Goal: Transaction & Acquisition: Book appointment/travel/reservation

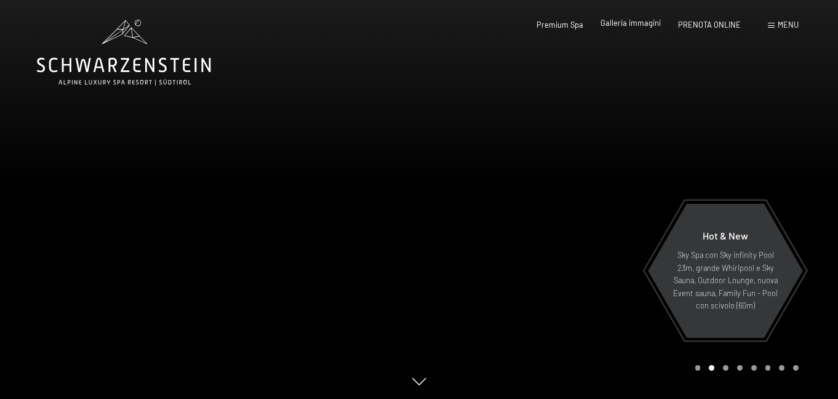
click at [614, 28] on span "Galleria immagini" at bounding box center [631, 23] width 60 height 10
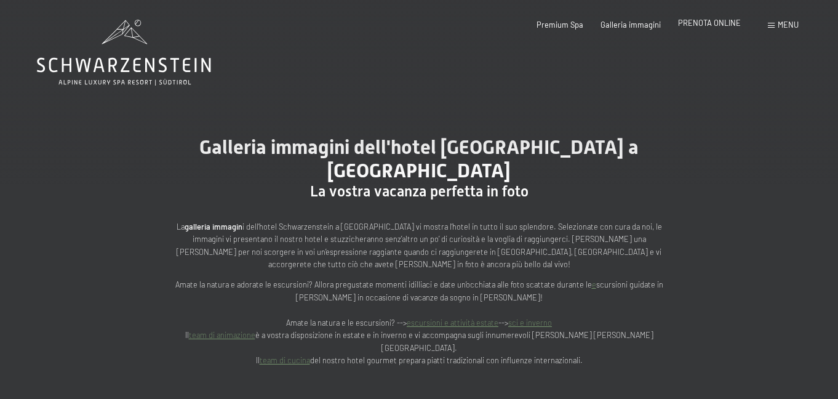
click at [712, 25] on span "PRENOTA ONLINE" at bounding box center [709, 23] width 63 height 10
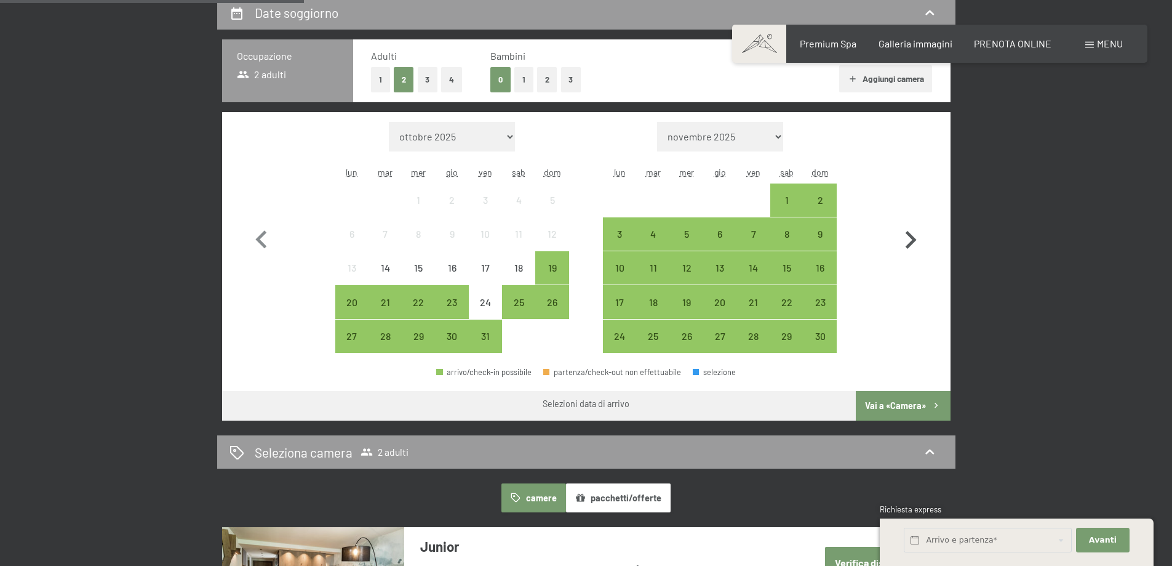
click at [912, 236] on icon "button" at bounding box center [911, 240] width 11 height 18
select select "2025-11-01"
select select "2025-12-01"
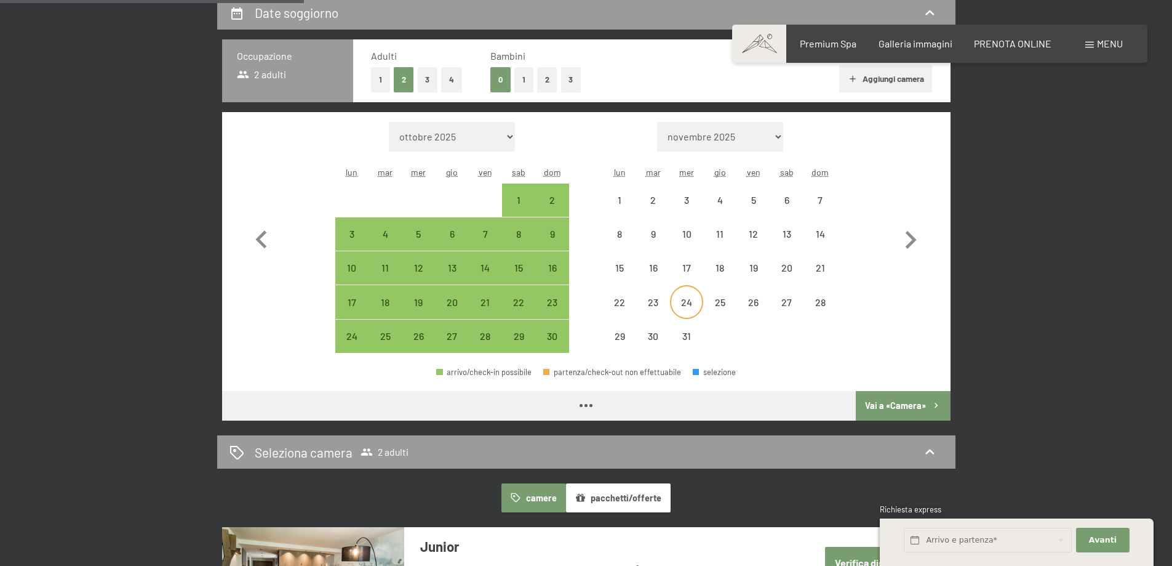
select select "2025-11-01"
select select "2025-12-01"
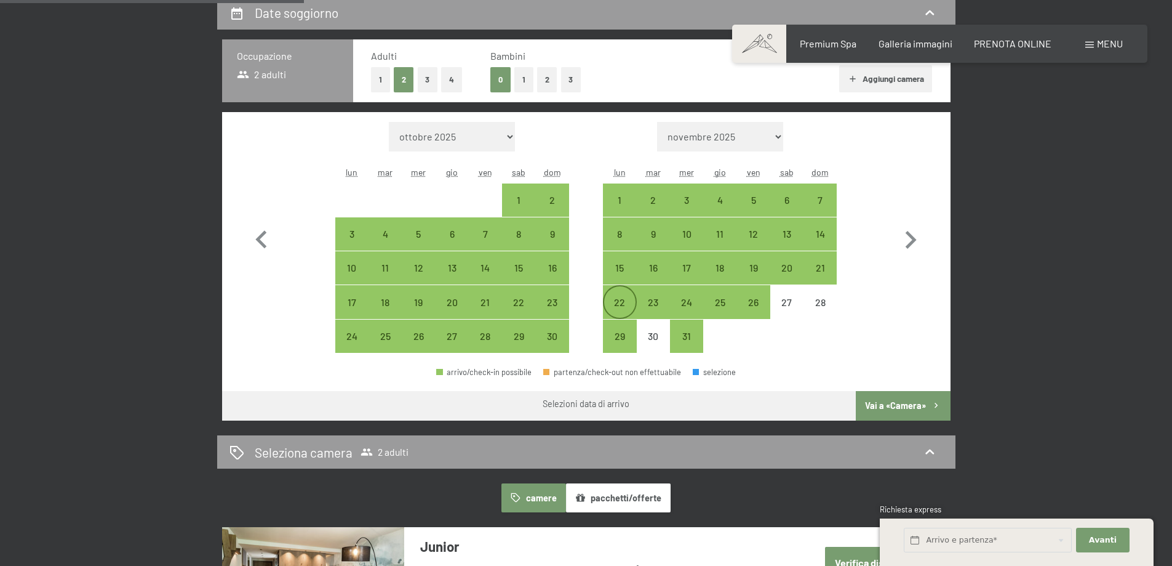
click at [625, 294] on div "22" at bounding box center [619, 301] width 31 height 31
select select "2025-11-01"
select select "2025-12-01"
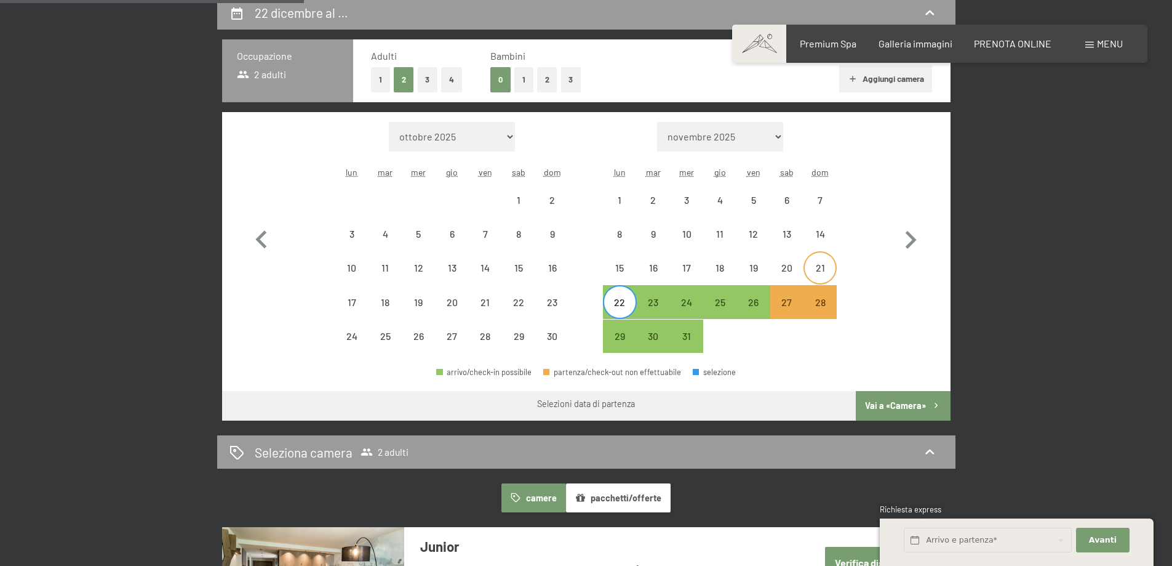
click at [821, 261] on div "21" at bounding box center [820, 267] width 31 height 31
select select "2025-11-01"
select select "2025-12-01"
click at [821, 261] on div "21" at bounding box center [820, 267] width 31 height 31
select select "2025-11-01"
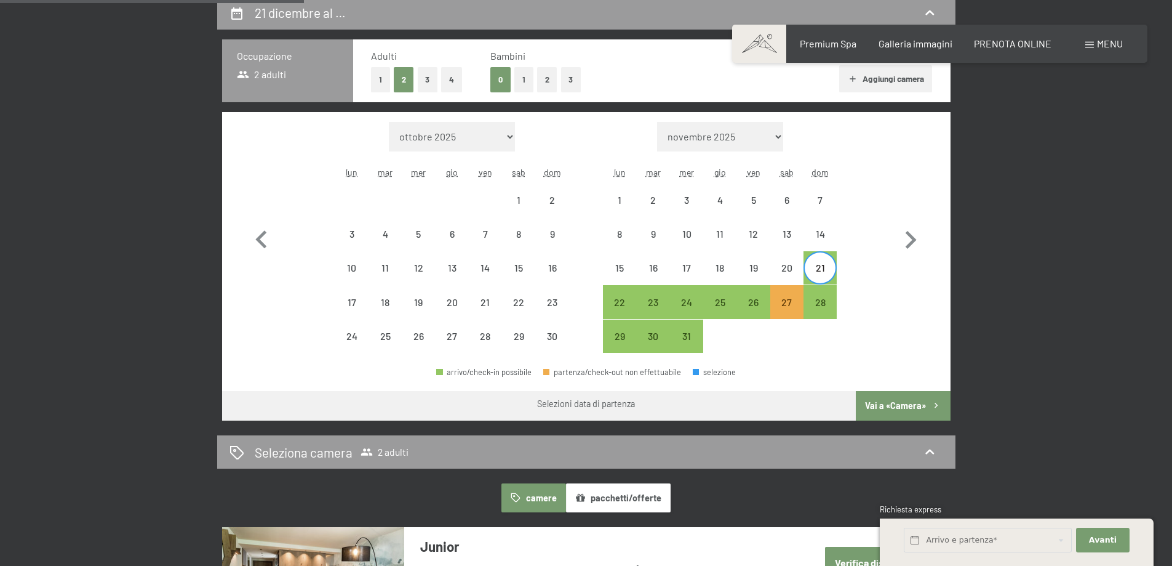
select select "2025-12-01"
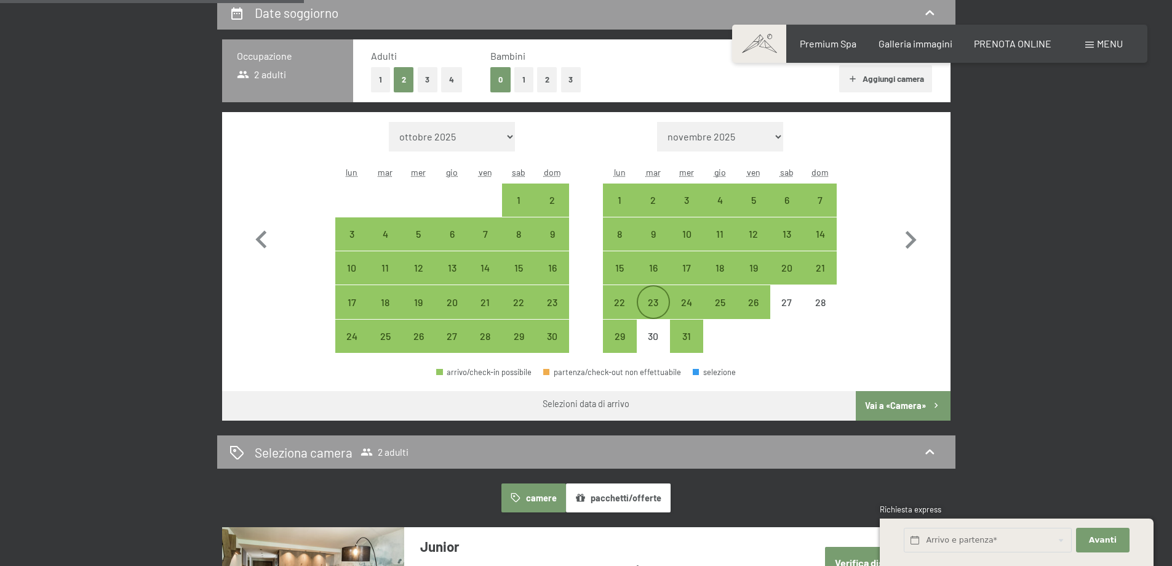
click at [652, 303] on div "23" at bounding box center [653, 312] width 31 height 31
select select "2025-11-01"
select select "2025-12-01"
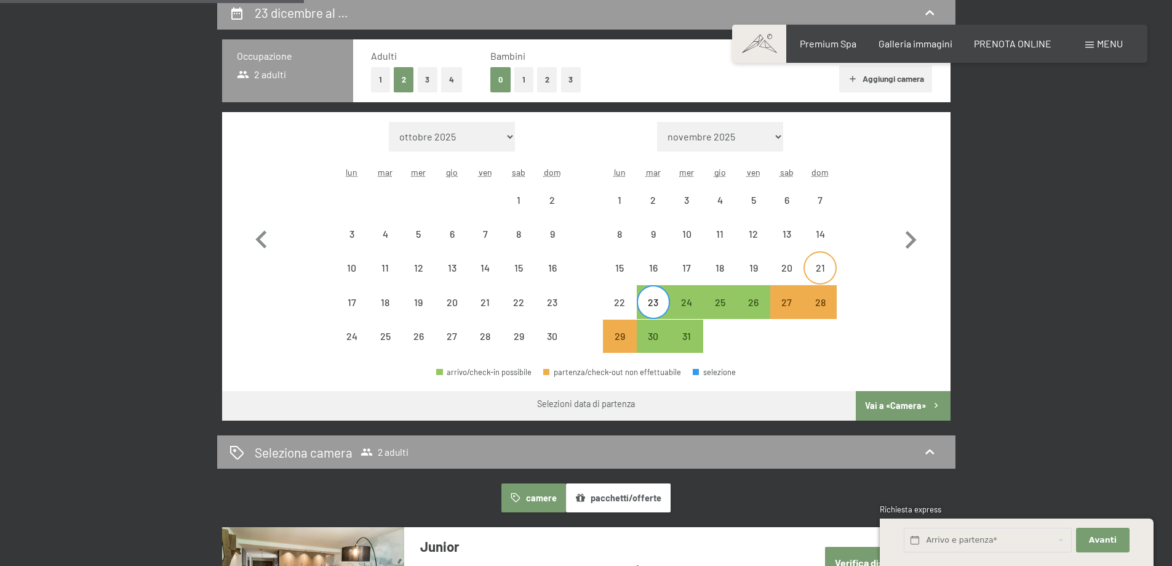
click at [817, 268] on div "21" at bounding box center [820, 278] width 31 height 31
select select "2025-11-01"
select select "2025-12-01"
click at [786, 270] on div "20" at bounding box center [787, 278] width 31 height 31
select select "2025-11-01"
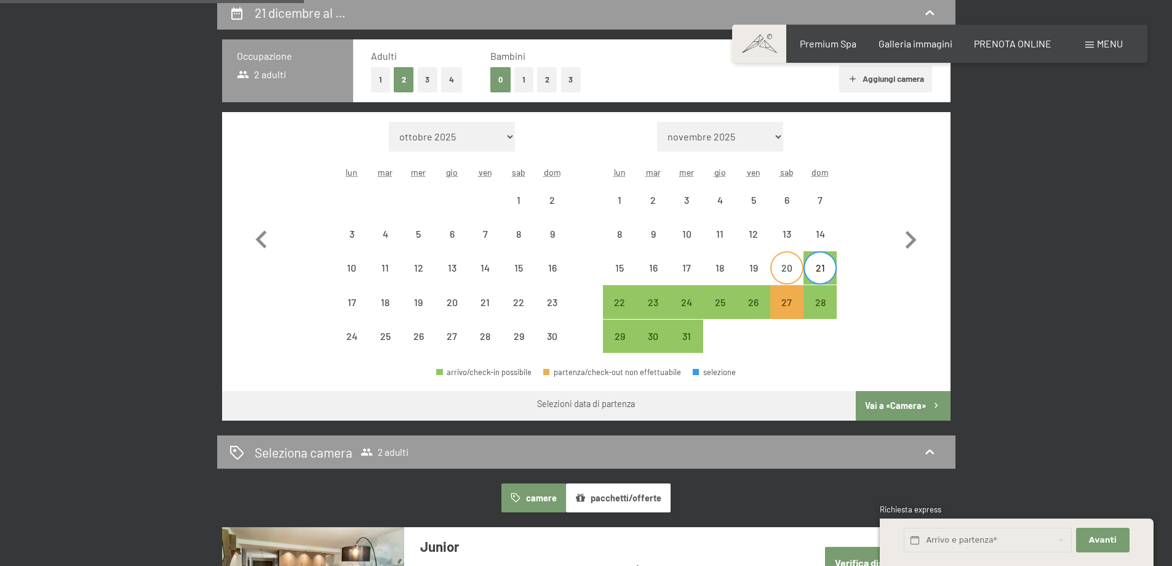
select select "2025-12-01"
click at [812, 271] on div "21" at bounding box center [820, 278] width 31 height 31
select select "2025-11-01"
select select "2025-12-01"
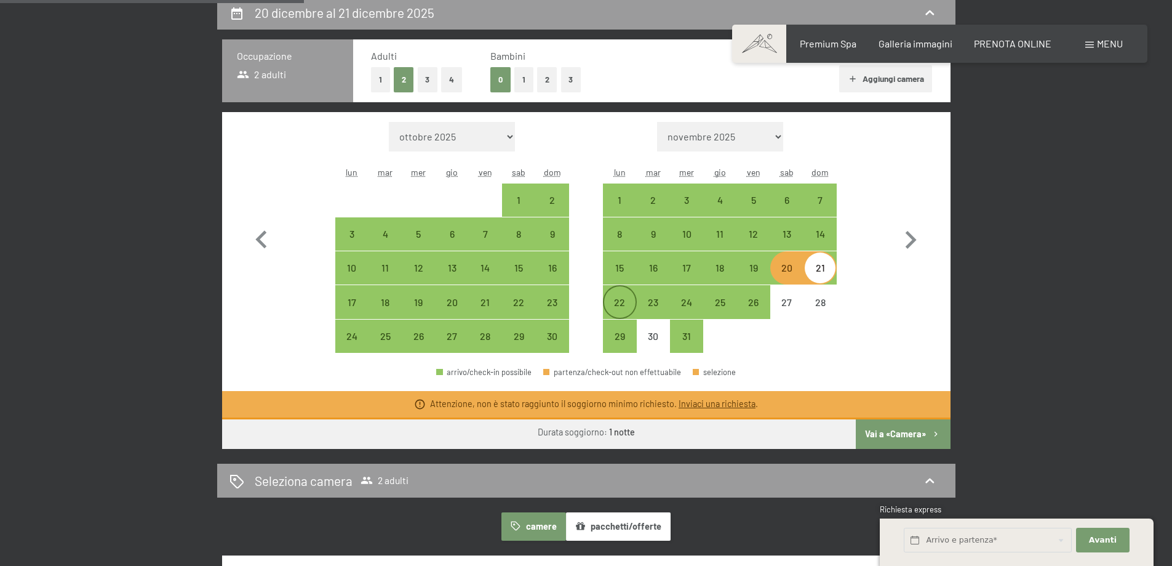
drag, startPoint x: 618, startPoint y: 297, endPoint x: 649, endPoint y: 294, distance: 31.6
click at [618, 297] on div "22" at bounding box center [619, 312] width 31 height 31
select select "2025-11-01"
select select "2025-12-01"
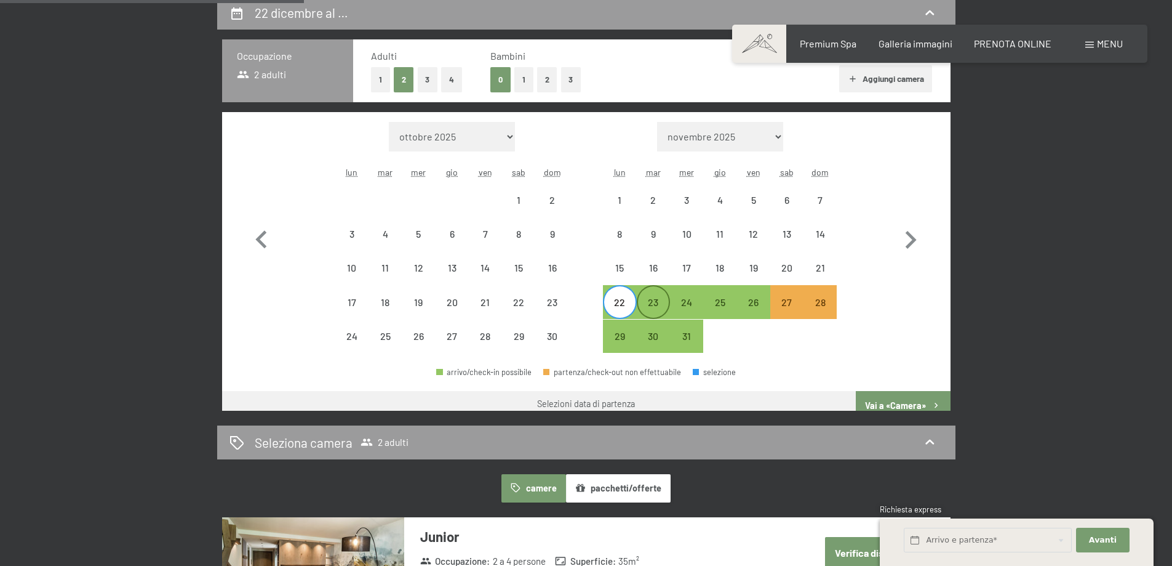
click at [661, 297] on div "23" at bounding box center [653, 312] width 31 height 31
select select "2025-11-01"
select select "2025-12-01"
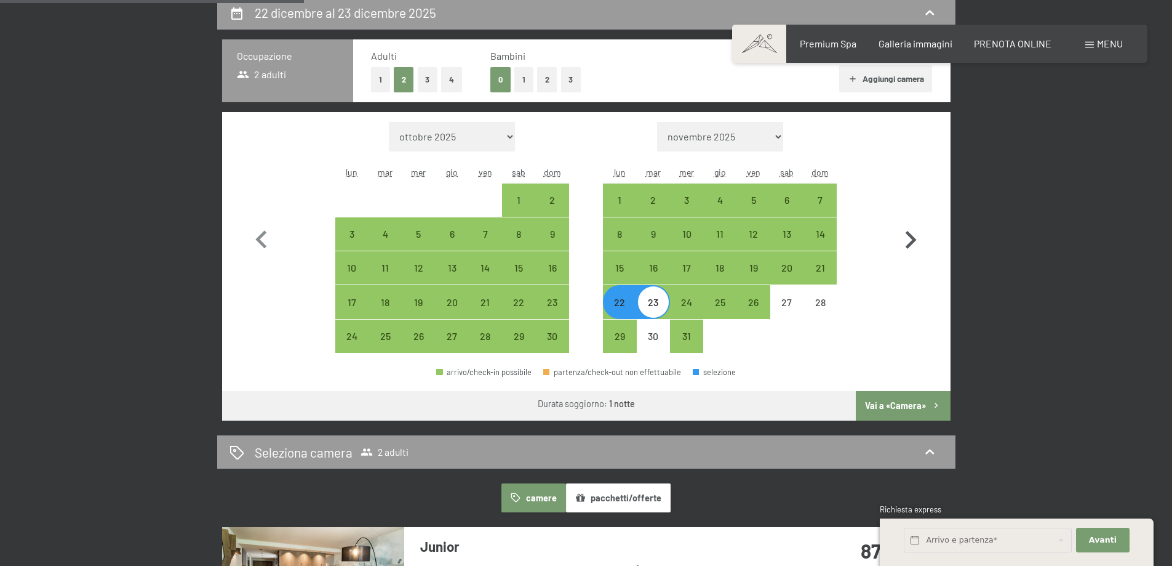
click at [903, 294] on button "button" at bounding box center [911, 237] width 36 height 231
select select "2025-12-01"
select select "2026-01-01"
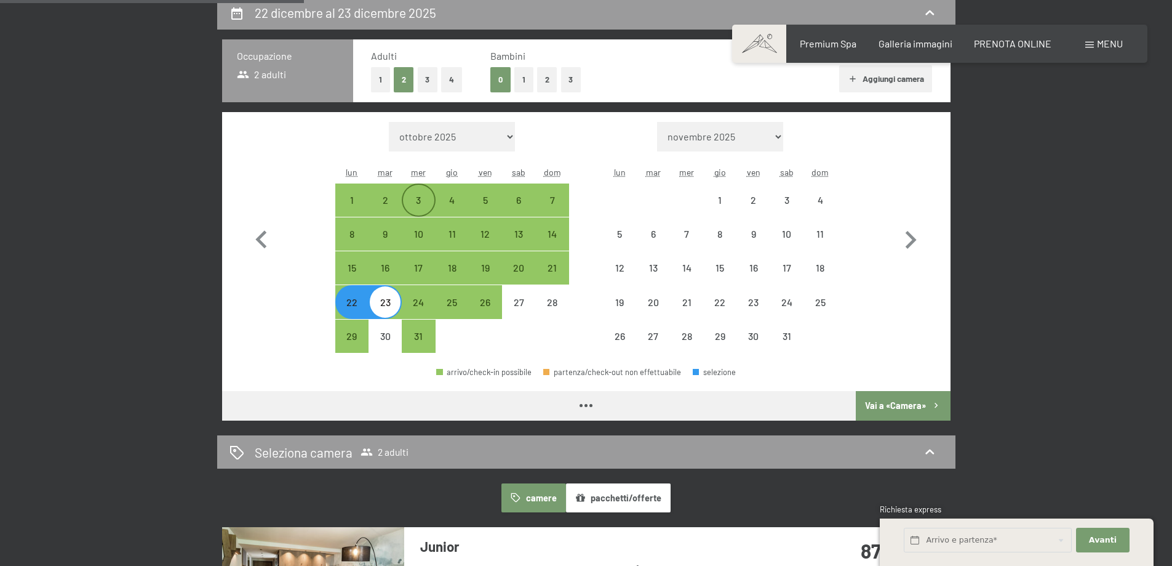
select select "2025-12-01"
select select "2026-01-01"
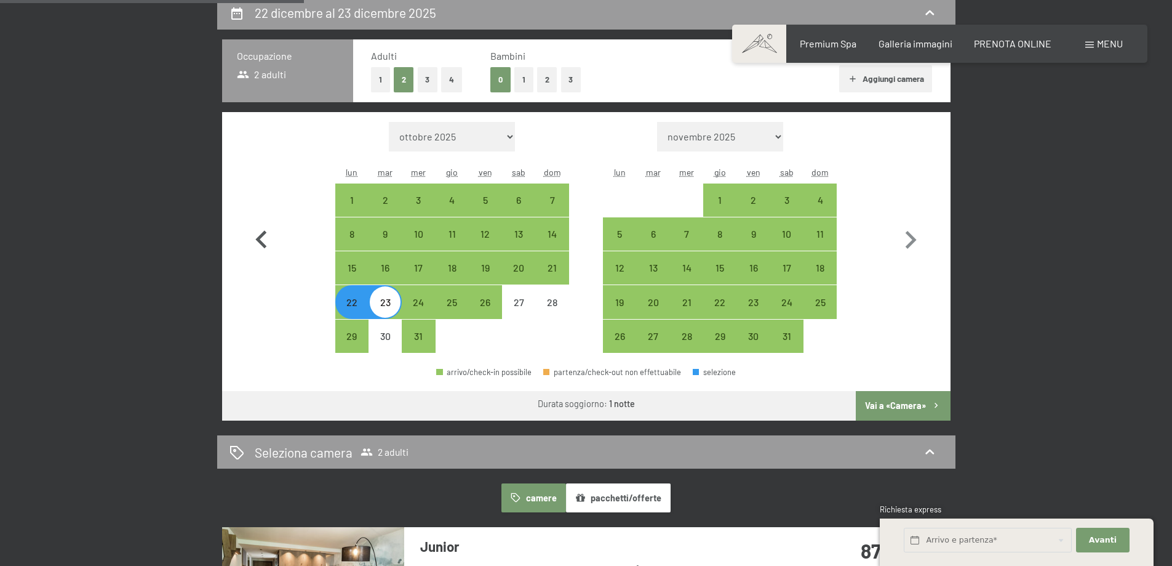
click at [268, 226] on icon "button" at bounding box center [262, 240] width 36 height 36
select select "2025-11-01"
select select "2025-12-01"
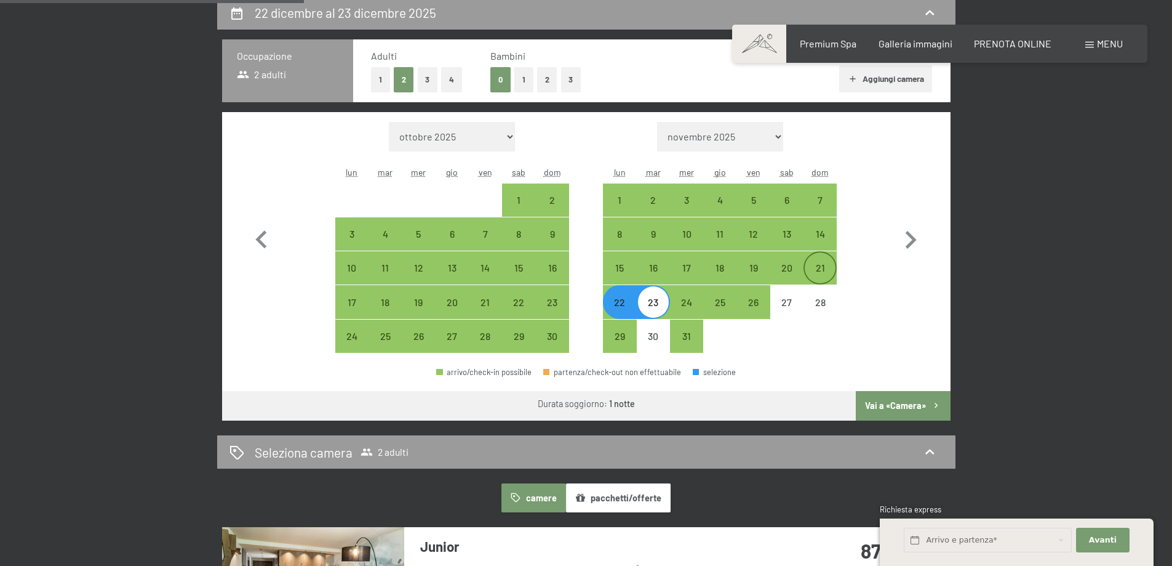
click at [813, 273] on div "21" at bounding box center [820, 278] width 31 height 31
select select "2025-11-01"
select select "2025-12-01"
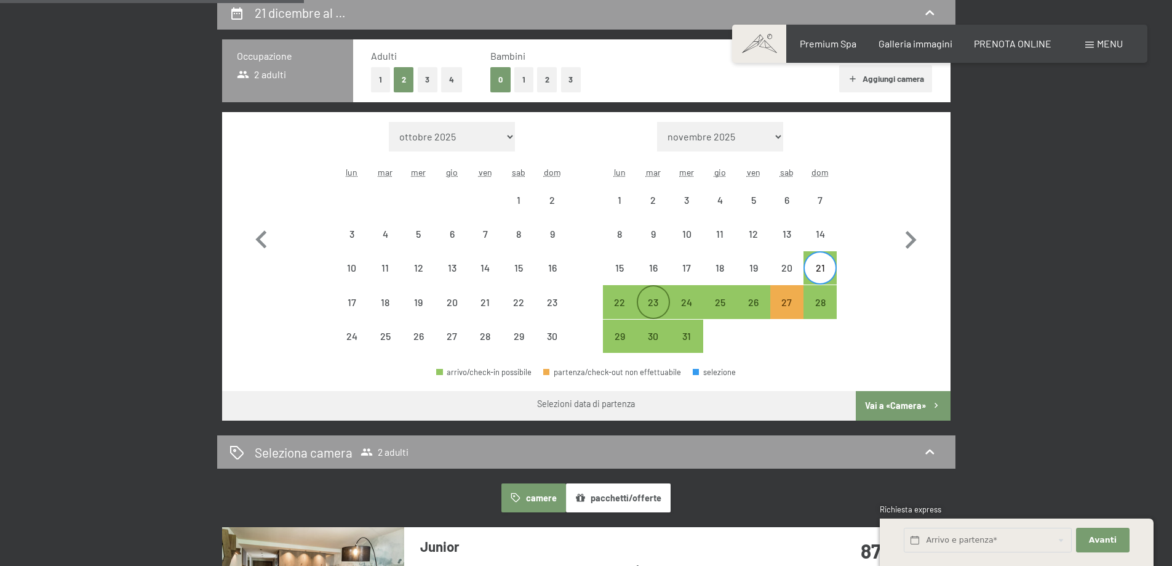
click at [658, 300] on div "23" at bounding box center [653, 312] width 31 height 31
select select "2025-11-01"
select select "2025-12-01"
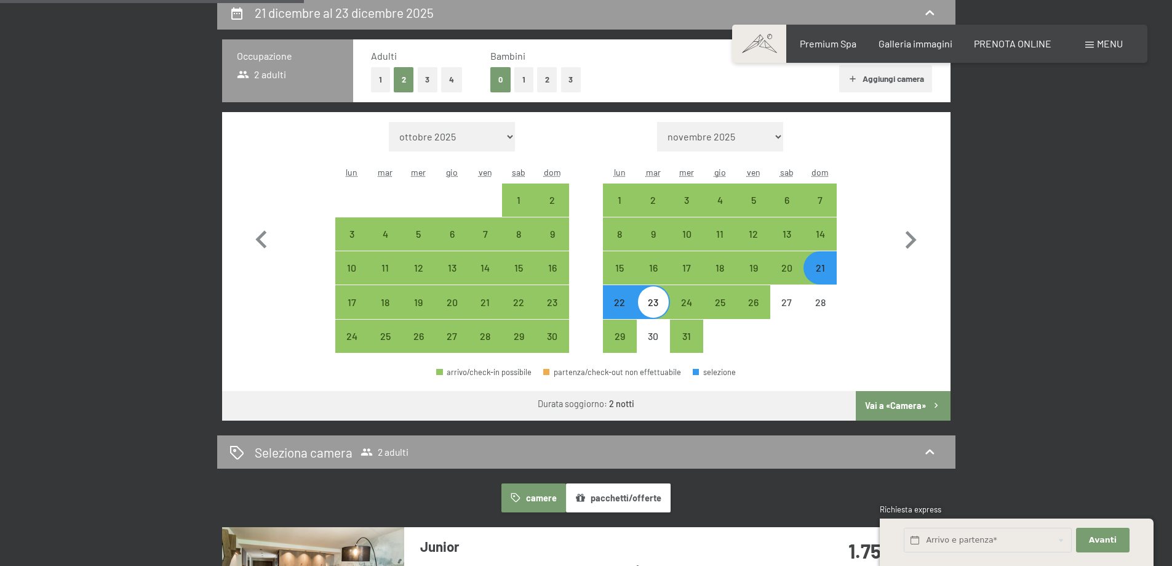
click at [920, 412] on button "Vai a «Camera»" at bounding box center [903, 406] width 94 height 30
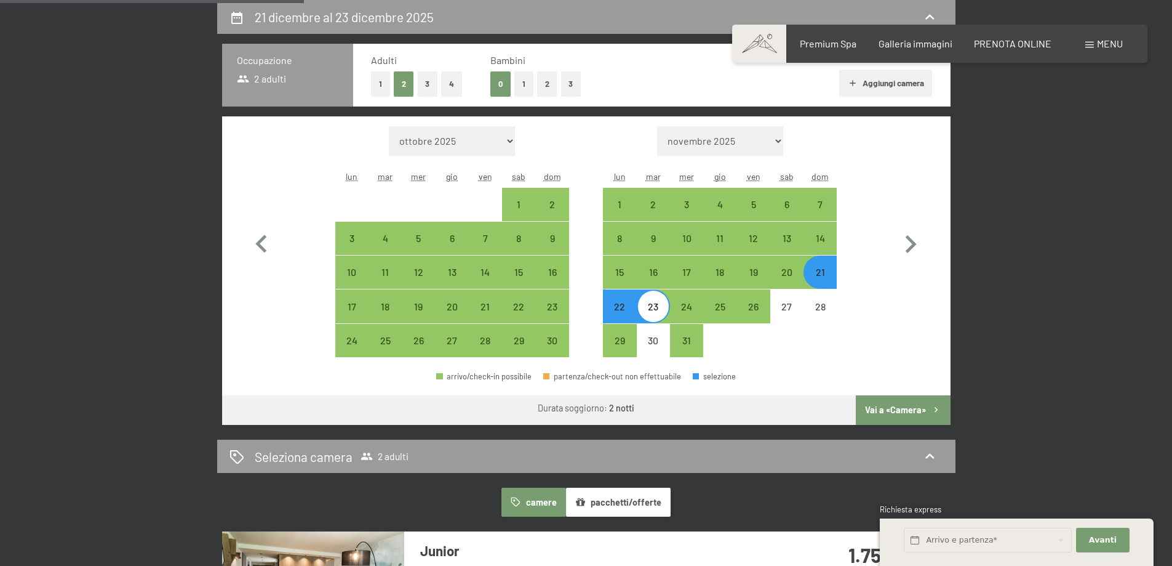
select select "2025-11-01"
select select "2025-12-01"
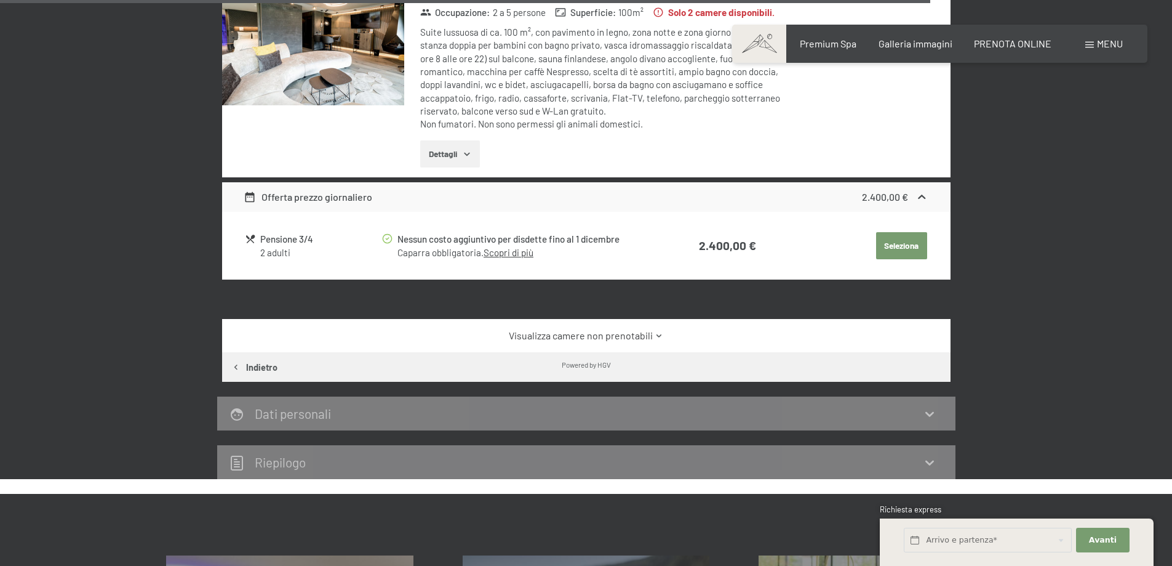
scroll to position [2519, 0]
